Goal: Navigation & Orientation: Find specific page/section

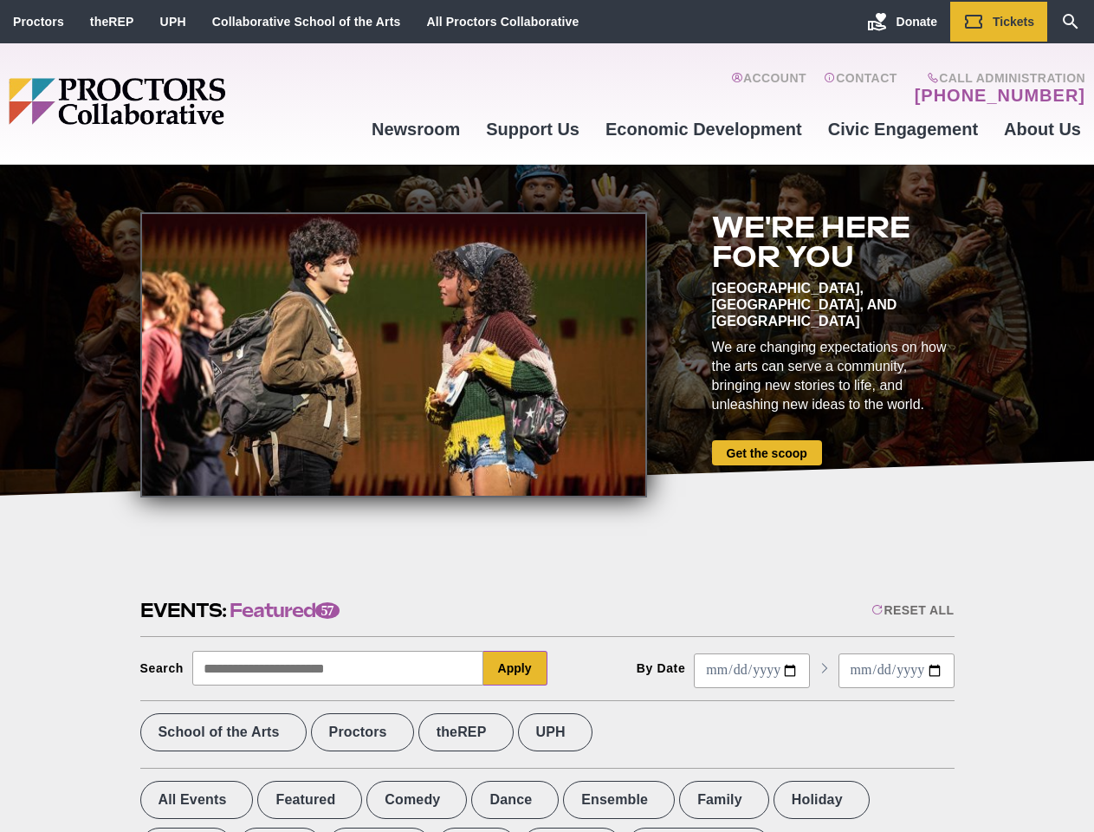
click at [547, 416] on div at bounding box center [393, 354] width 507 height 285
click at [912, 610] on div "Reset All" at bounding box center [913, 610] width 82 height 14
click at [516, 668] on button "Apply" at bounding box center [515, 668] width 64 height 35
